Goal: Entertainment & Leisure: Consume media (video, audio)

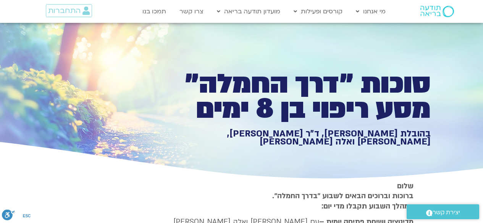
type input "1139.36"
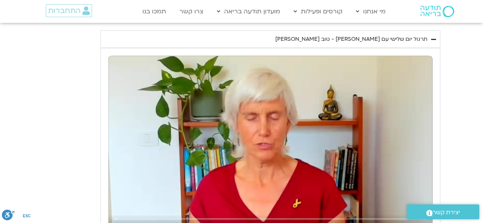
type input "992.52"
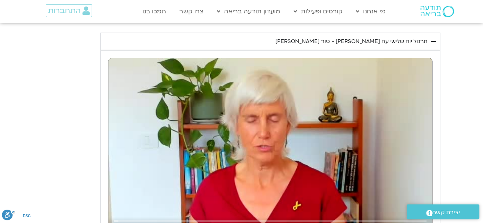
type input "1139.36"
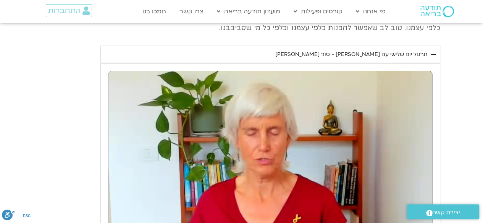
type input "992.52"
type input "1139.36"
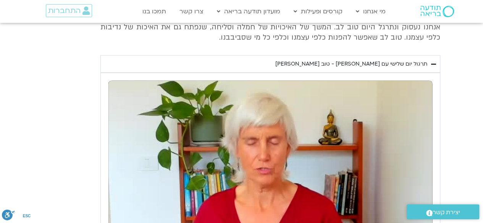
type input "992.52"
type input "1139.36"
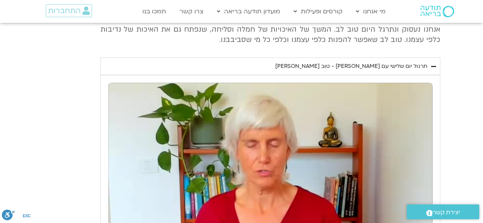
type input "992.52"
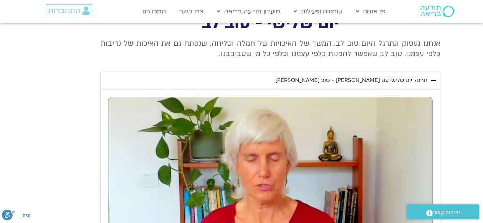
type input "1139.36"
type input "992.52"
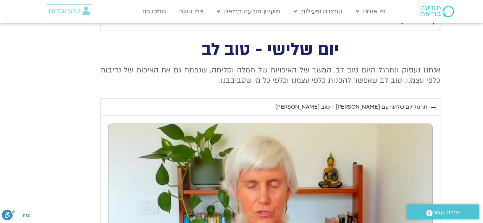
type input "1139.36"
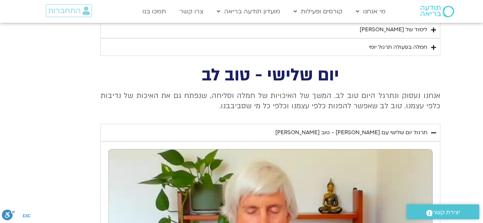
type input "992.52"
type input "1139.36"
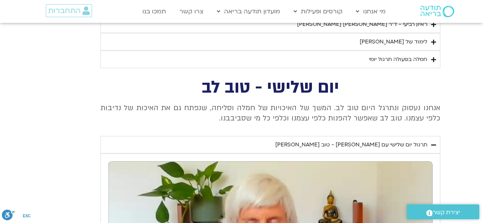
type input "992.52"
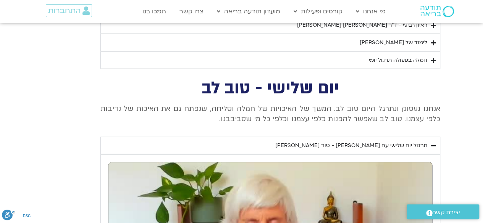
type input "1139.36"
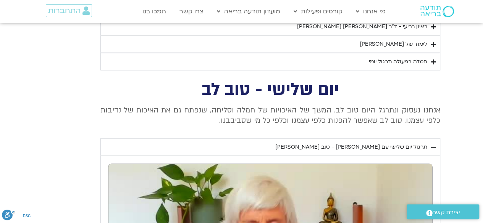
type input "992.52"
type input "1139.36"
type input "992.52"
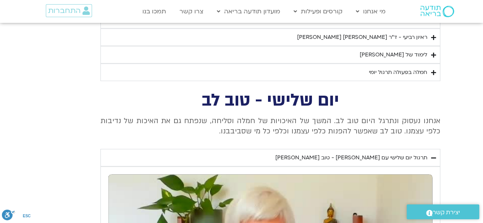
type input "1139.36"
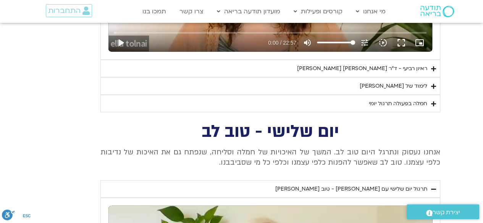
type input "992.52"
type input "1139.36"
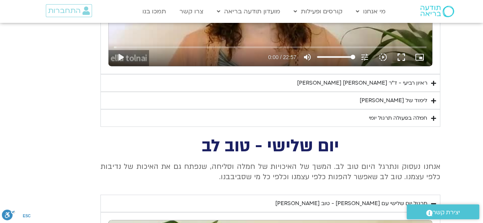
type input "992.52"
type input "1139.36"
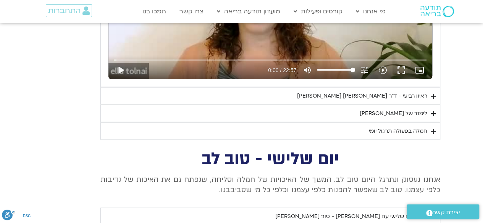
type input "992.52"
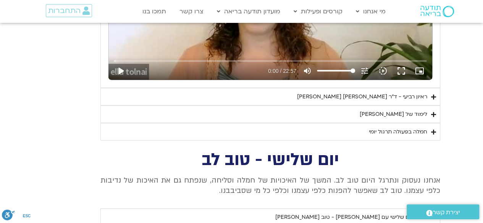
type input "1139.36"
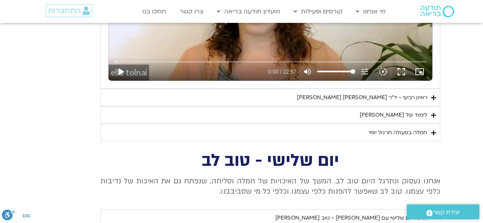
type input "992.52"
type input "1139.36"
type input "992.52"
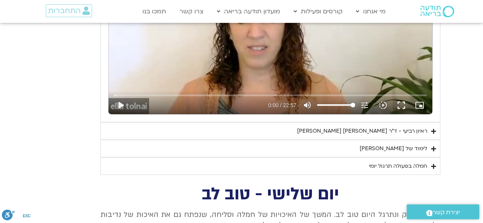
type input "1139.36"
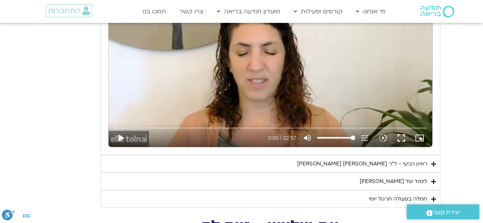
type input "992.52"
type input "1139.36"
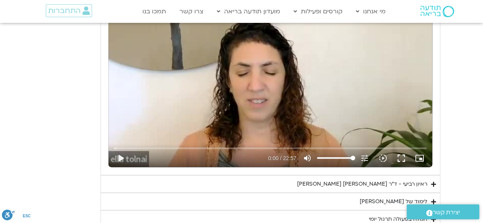
type input "992.52"
type input "1139.36"
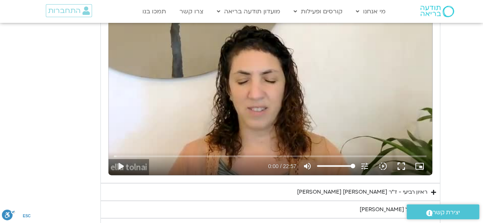
type input "992.52"
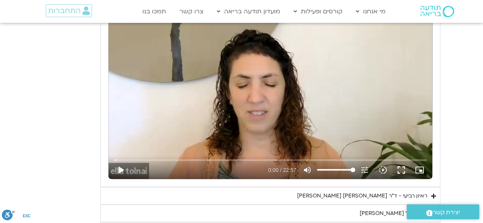
type input "1139.36"
type input "992.52"
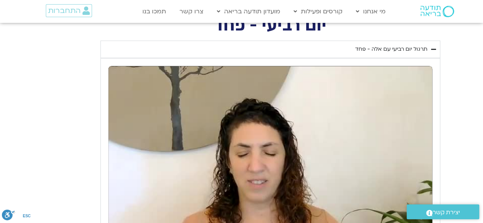
type input "1139.36"
type input "992.52"
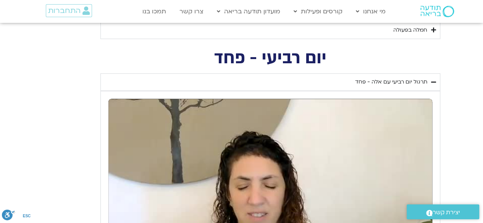
type input "1139.36"
type input "992.52"
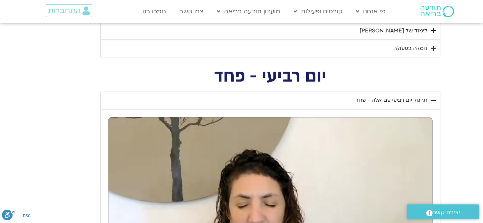
type input "1139.36"
type input "992.52"
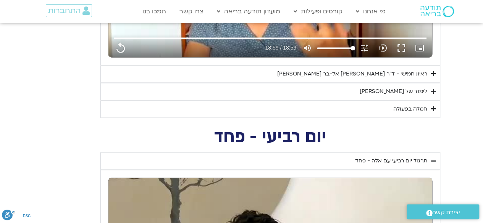
type input "1139.36"
type input "992.52"
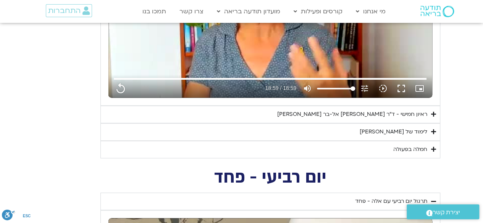
type input "1139.36"
type input "992.52"
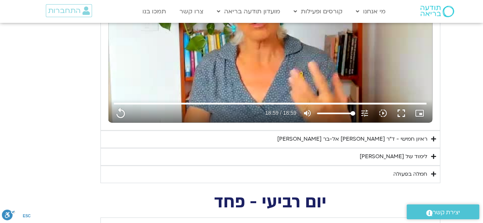
type input "1139.36"
type input "992.52"
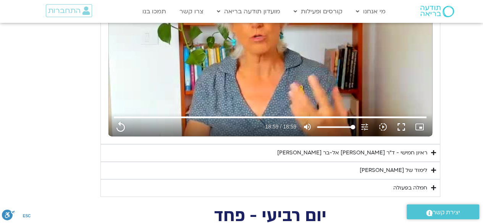
type input "1139.36"
type input "992.52"
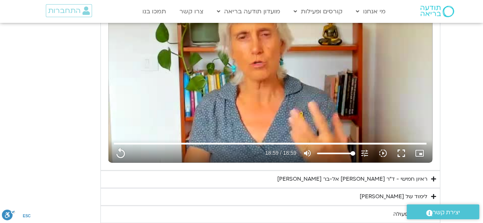
type input "1139.36"
type input "992.52"
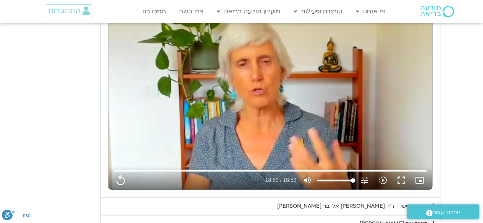
type input "1139.36"
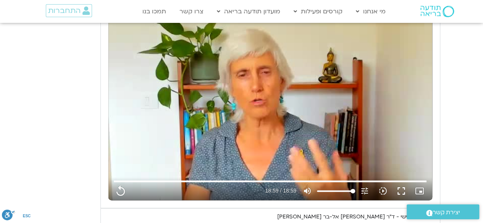
type input "992.52"
type input "1139.36"
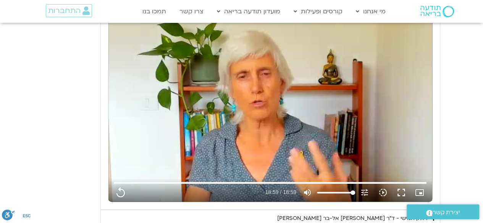
type input "992.52"
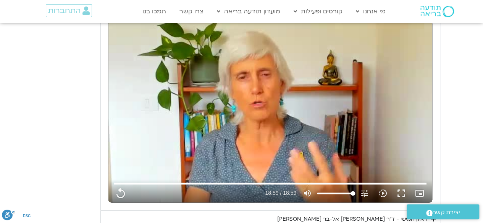
type input "1139.36"
type input "992.52"
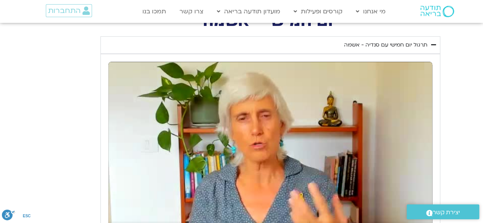
type input "1139.36"
type input "992.52"
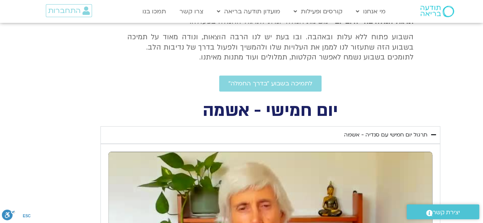
type input "1139.36"
type input "992.52"
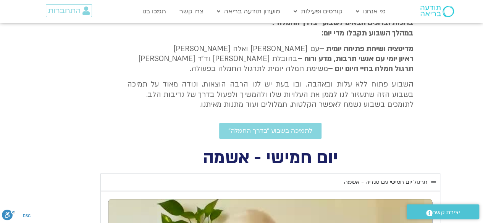
type input "1139.36"
type input "992.52"
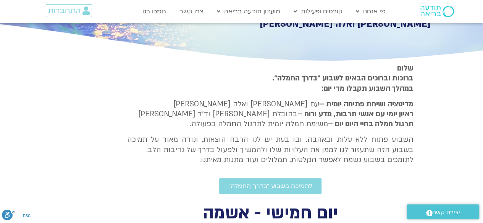
type input "1139.36"
type input "992.52"
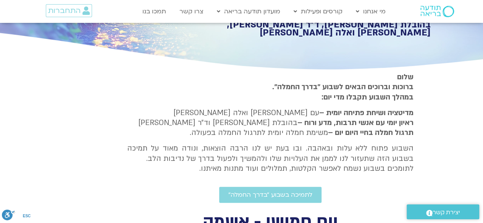
type input "1139.36"
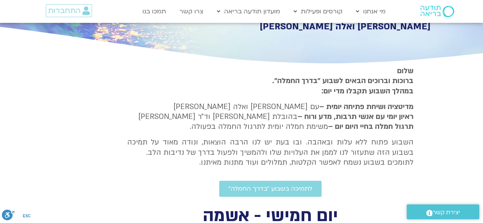
type input "992.52"
type input "1139.36"
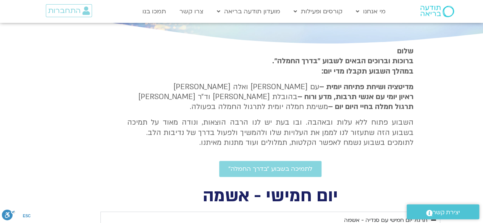
type input "992.52"
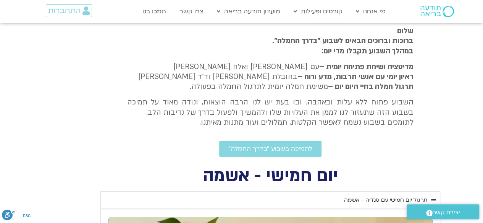
type input "1139.36"
type input "992.52"
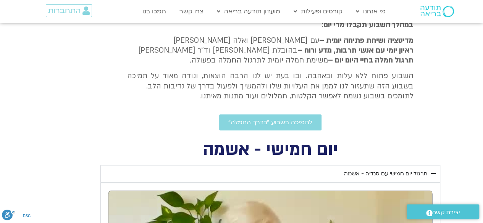
type input "1139.36"
type input "992.52"
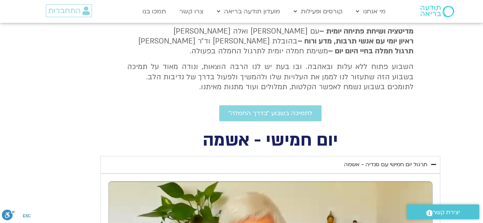
type input "1139.36"
type input "992.52"
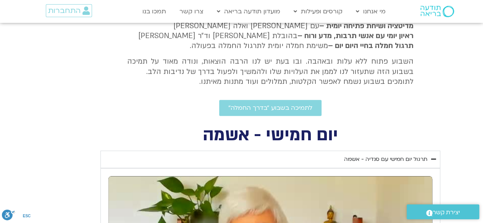
type input "1139.36"
type input "992.52"
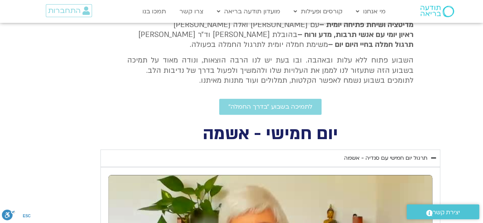
type input "1139.36"
type input "992.52"
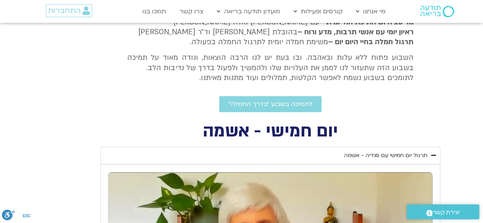
type input "1139.36"
type input "992.52"
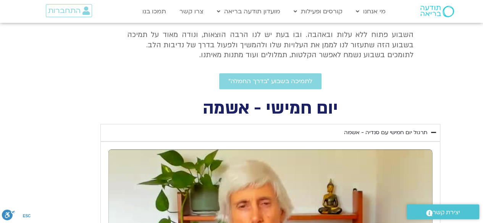
type input "1139.36"
type input "992.52"
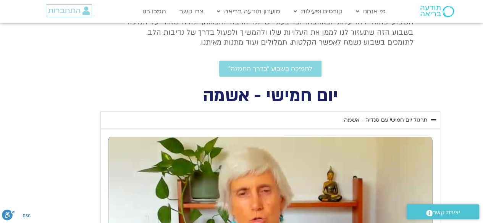
scroll to position [239, 0]
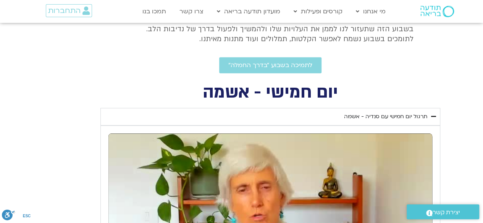
type input "1139.36"
type input "992.52"
type input "1139.36"
type input "992.52"
type input "1139.36"
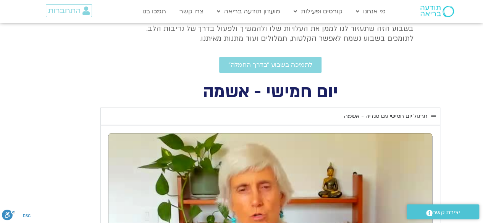
type input "992.52"
type input "1139.36"
type input "992.52"
type input "1139.36"
type input "992.52"
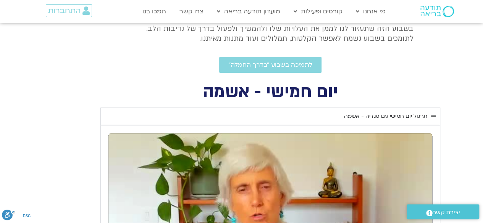
type input "1139.36"
type input "992.52"
type input "1139.36"
type input "992.52"
type input "1139.36"
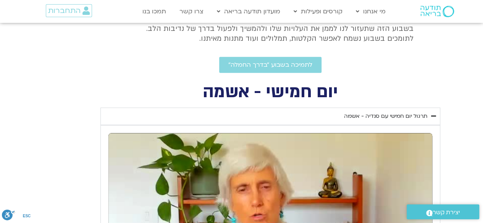
type input "992.52"
type input "1139.36"
type input "992.52"
type input "1139.36"
type input "992.52"
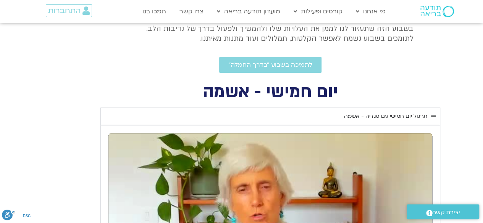
type input "1139.36"
type input "992.52"
type input "1139.36"
type input "992.52"
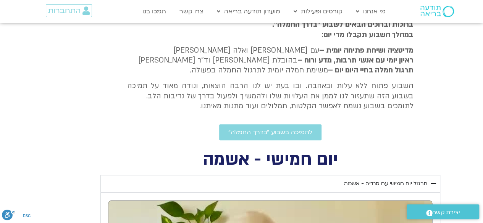
type input "1139.36"
type input "992.52"
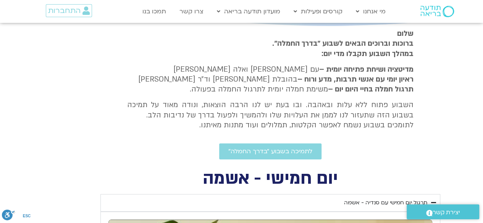
type input "1139.36"
type input "992.52"
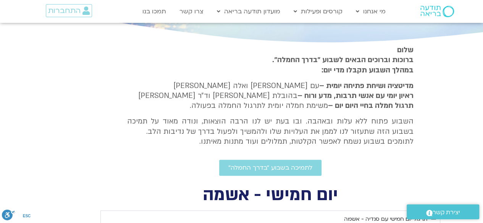
type input "1139.36"
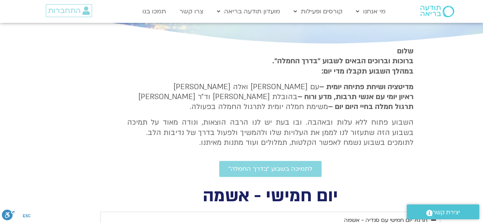
type input "992.52"
type input "1139.36"
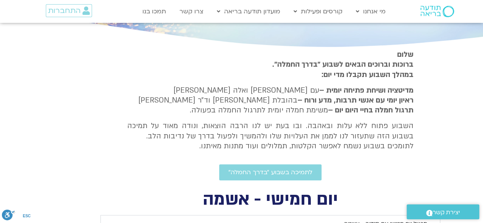
type input "992.52"
type input "1139.36"
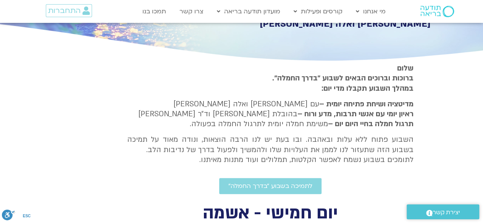
type input "992.52"
type input "1139.36"
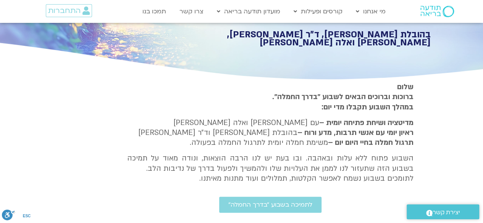
type input "992.52"
type input "1139.36"
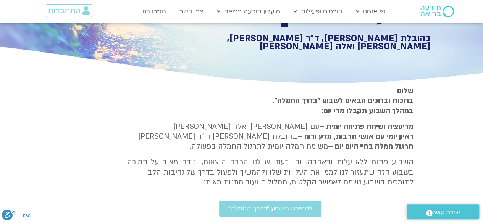
type input "992.52"
type input "1139.36"
type input "992.52"
type input "1139.36"
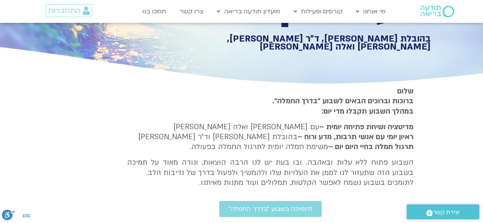
type input "992.52"
type input "1139.36"
type input "992.52"
type input "1139.36"
type input "992.52"
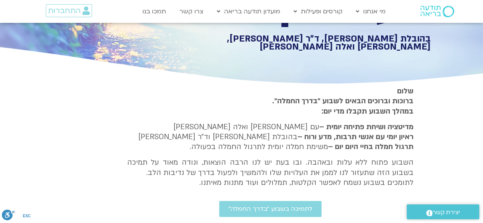
type input "1139.36"
type input "992.52"
type input "1139.36"
type input "992.52"
type input "1139.36"
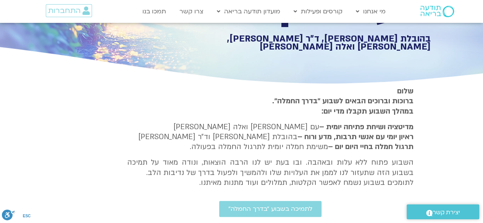
type input "992.52"
type input "1139.36"
type input "992.52"
type input "1139.36"
type input "992.52"
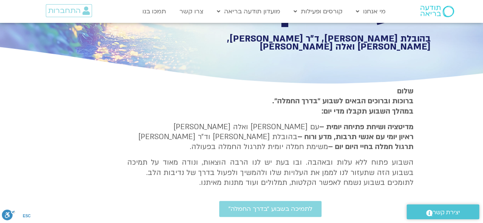
type input "1139.36"
type input "992.52"
type input "1139.36"
type input "992.52"
type input "1139.36"
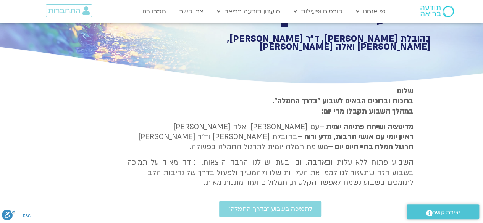
type input "992.52"
type input "1139.36"
type input "992.52"
type input "1139.36"
type input "992.52"
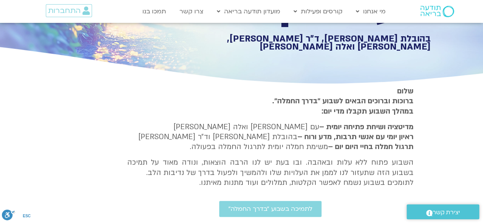
type input "1139.36"
type input "992.52"
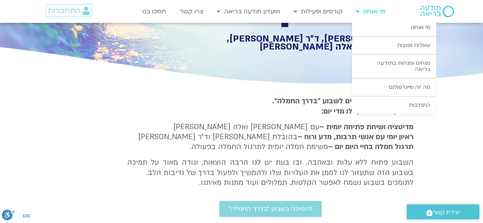
type input "1139.36"
type input "992.52"
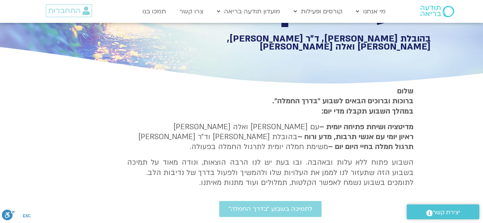
type input "1139.36"
type input "992.52"
type input "1139.36"
type input "992.52"
type input "1139.36"
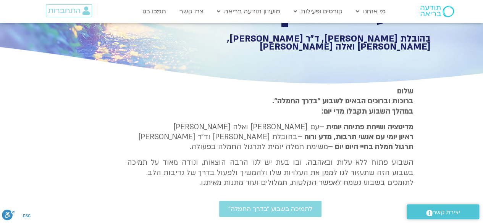
type input "992.52"
type input "1139.36"
type input "992.52"
type input "1139.36"
type input "992.52"
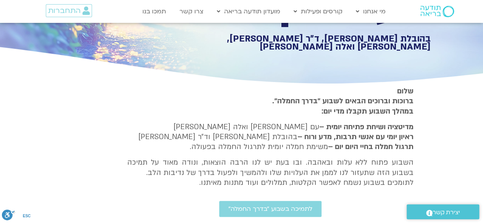
type input "1139.36"
type input "992.52"
type input "1139.36"
type input "992.52"
type input "1139.36"
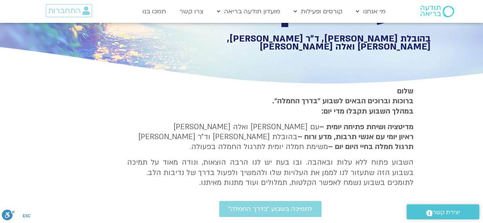
type input "992.52"
type input "1139.36"
type input "992.52"
type input "1139.36"
type input "992.52"
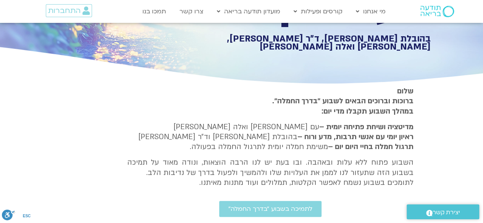
type input "1139.36"
type input "992.52"
type input "1139.36"
type input "992.52"
type input "1139.36"
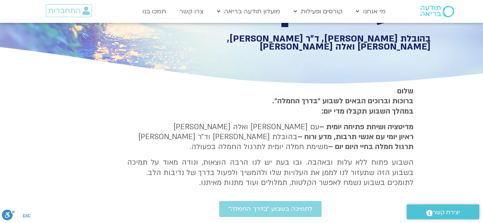
type input "992.52"
type input "1139.36"
type input "992.52"
type input "1139.36"
type input "992.52"
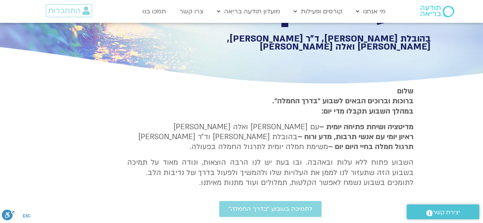
type input "1139.36"
type input "992.52"
type input "1139.36"
type input "992.52"
type input "1139.36"
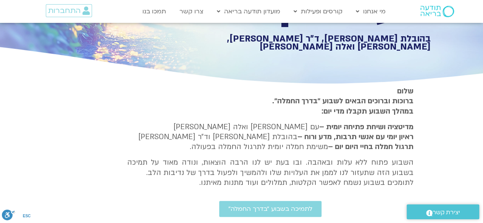
type input "992.52"
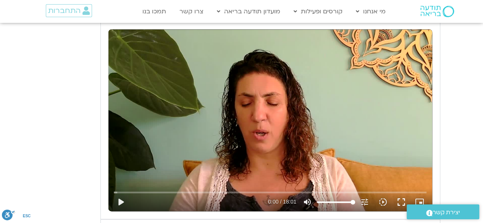
scroll to position [369, 0]
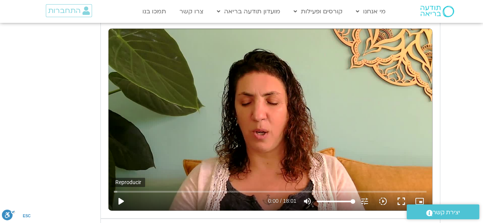
click at [119, 200] on button "play_arrow" at bounding box center [120, 201] width 18 height 18
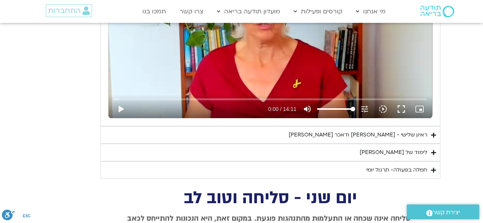
scroll to position [1368, 0]
click at [413, 132] on div "ראיון שלישי - [PERSON_NAME] ודאכר [PERSON_NAME]" at bounding box center [357, 134] width 139 height 9
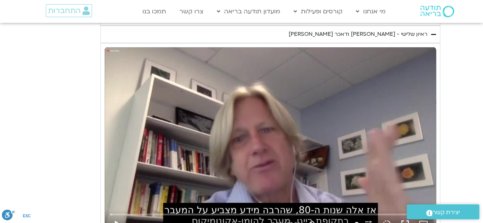
scroll to position [1469, 0]
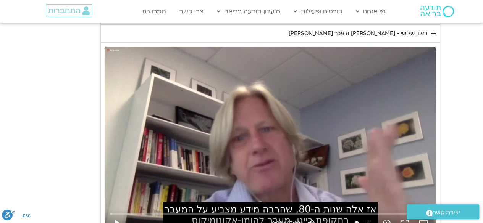
type input "1081.16"
